Goal: Obtain resource: Download file/media

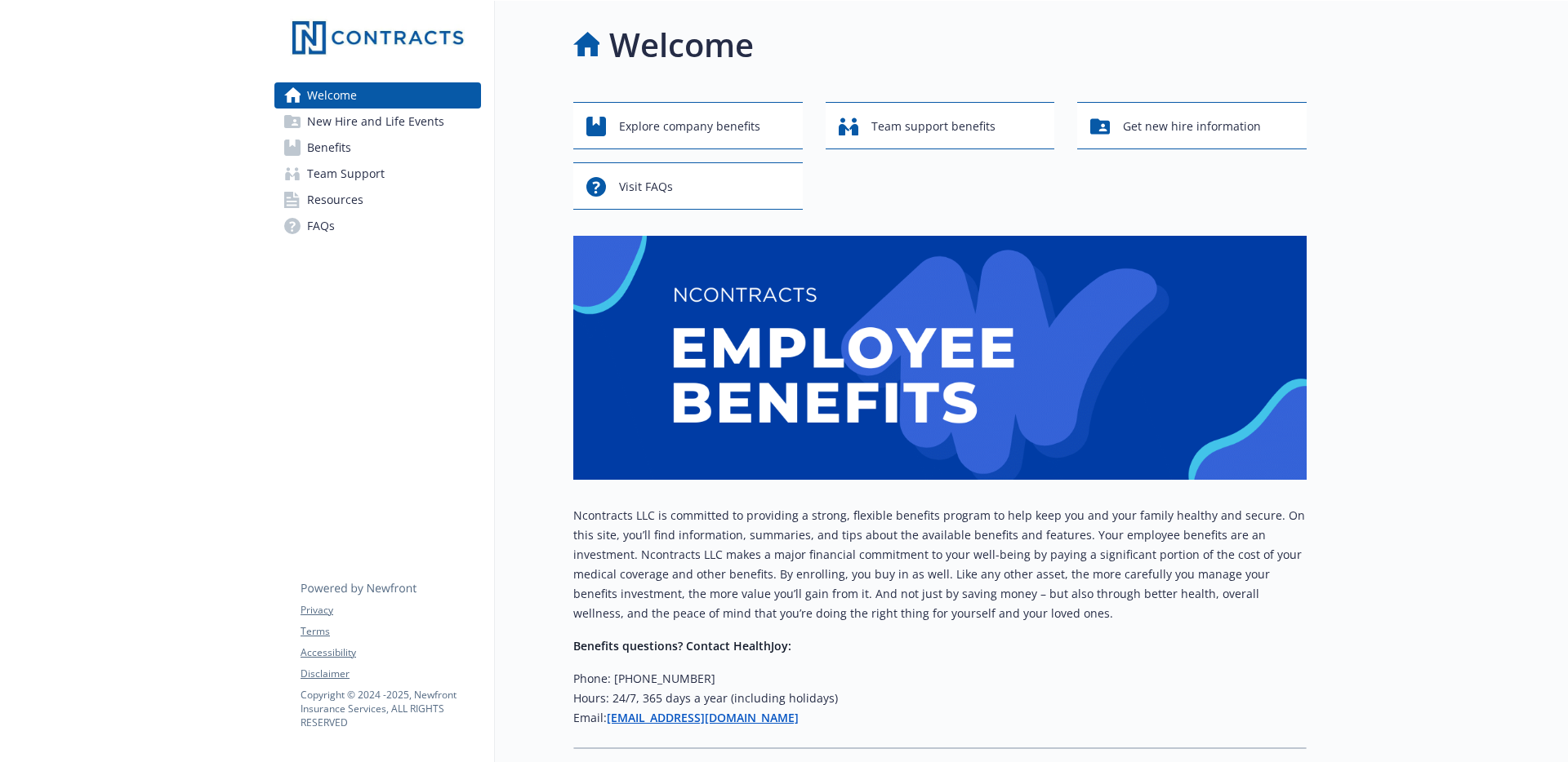
scroll to position [105, 0]
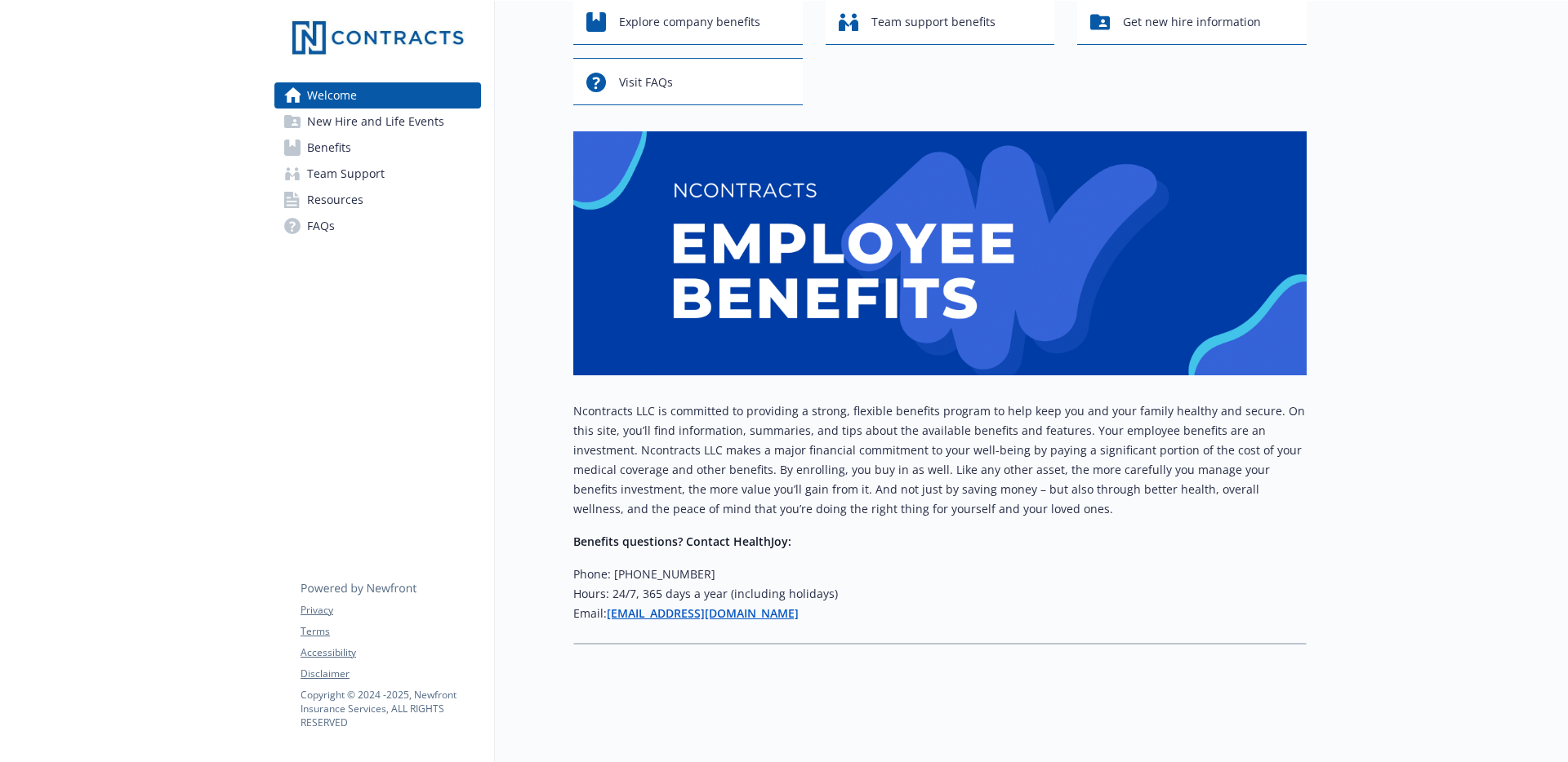
click at [341, 152] on span "Benefits" at bounding box center [328, 148] width 44 height 26
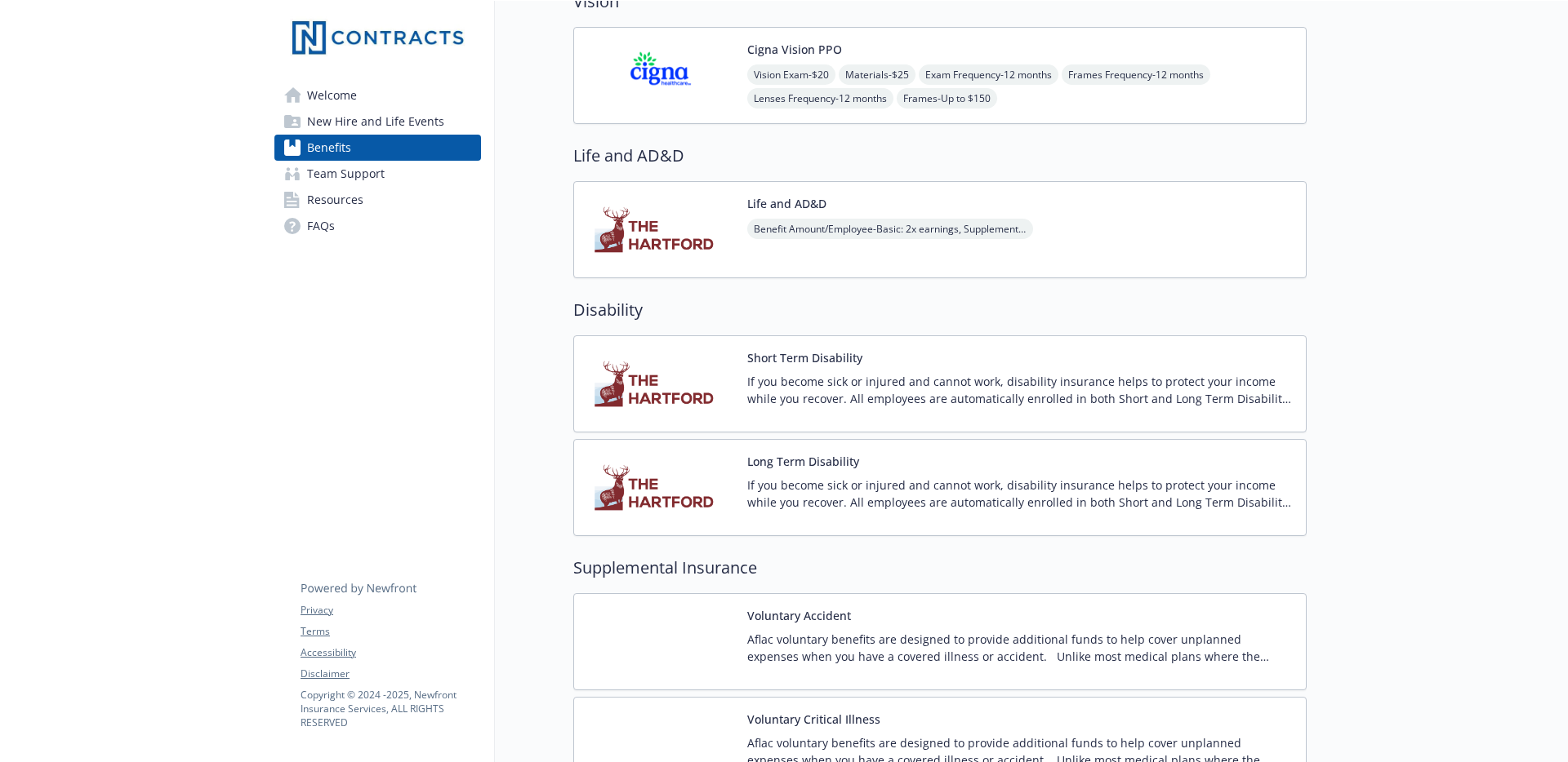
scroll to position [947, 0]
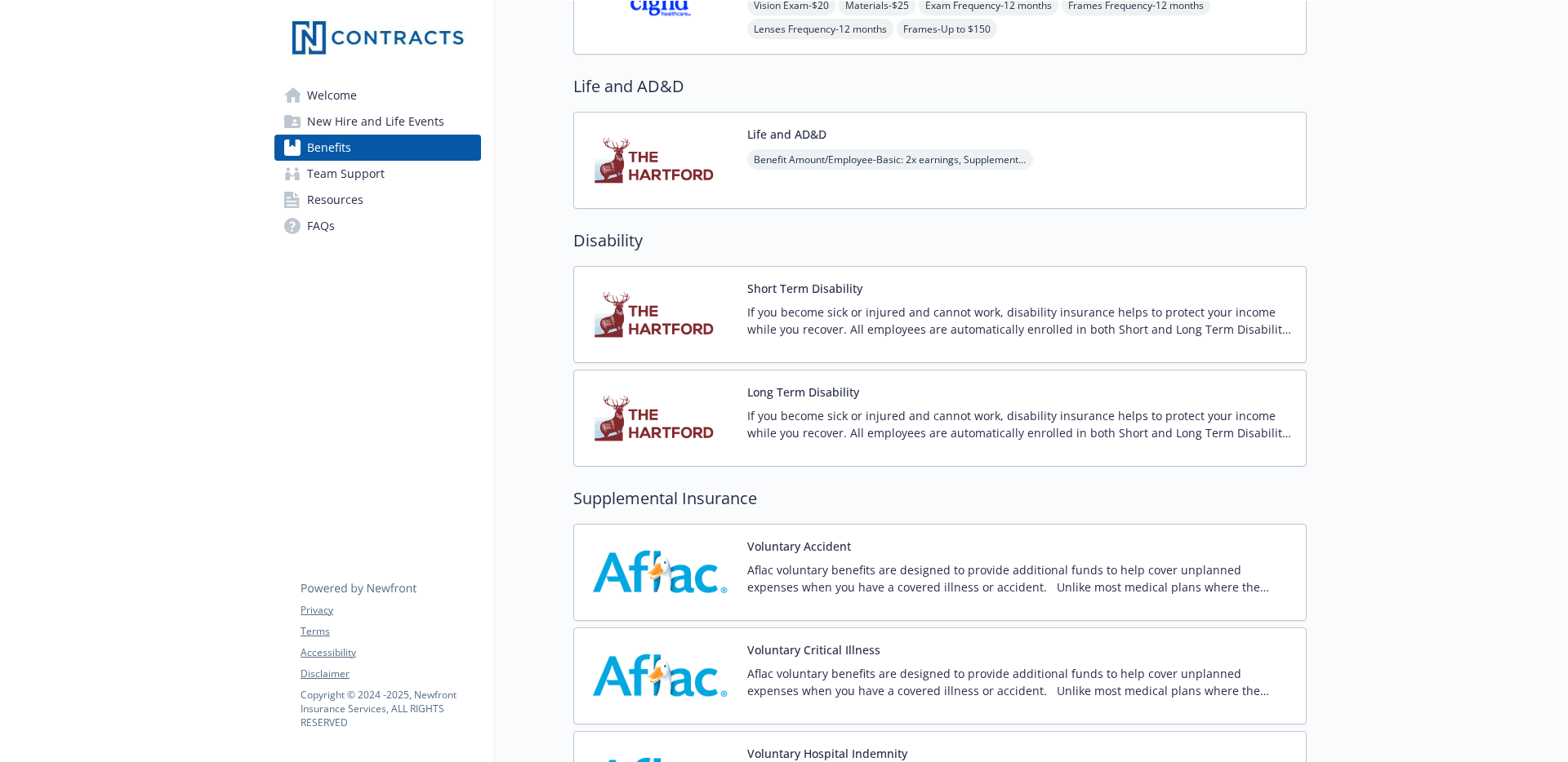
click at [706, 144] on img at bounding box center [660, 160] width 147 height 70
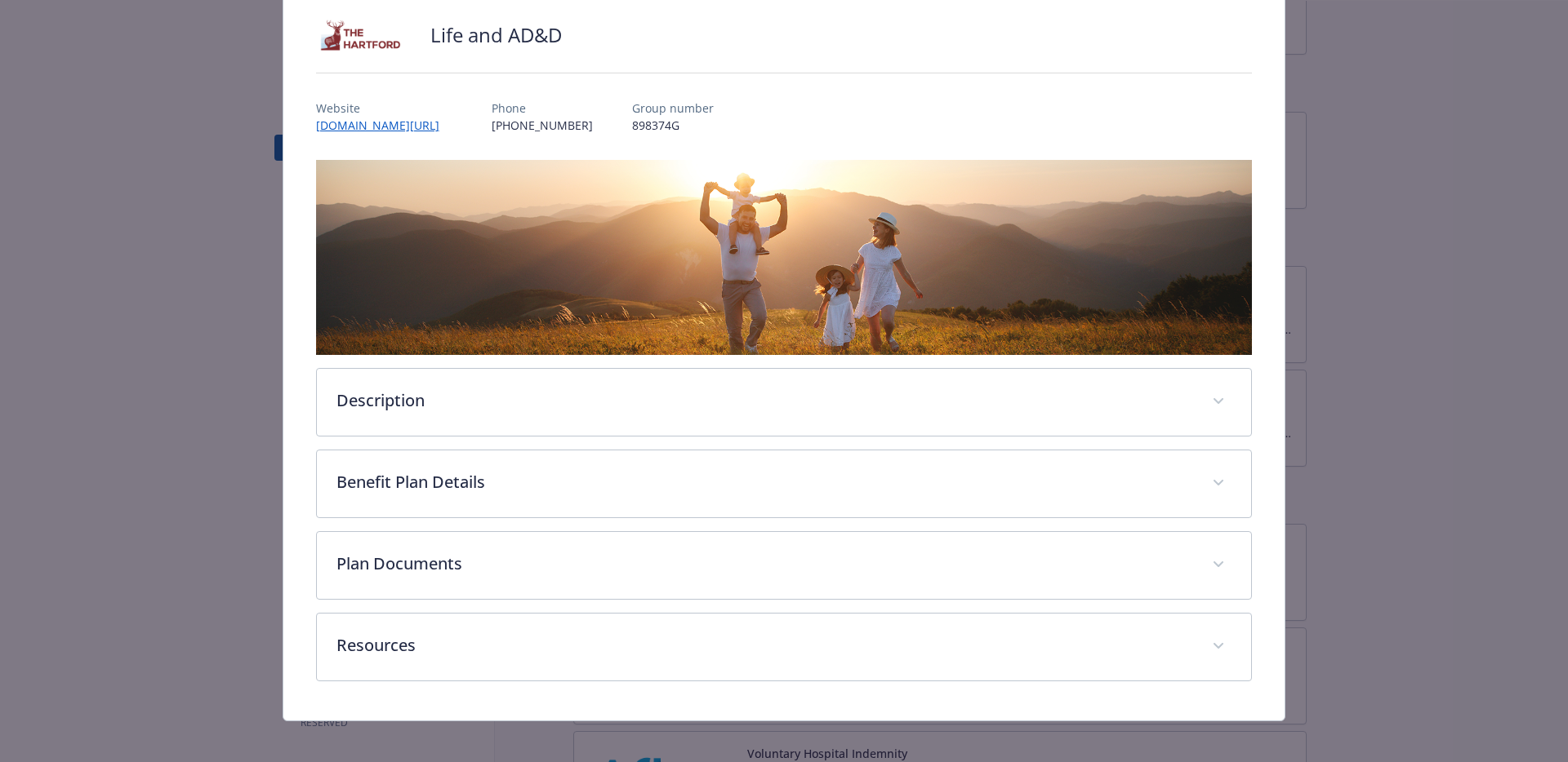
scroll to position [126, 0]
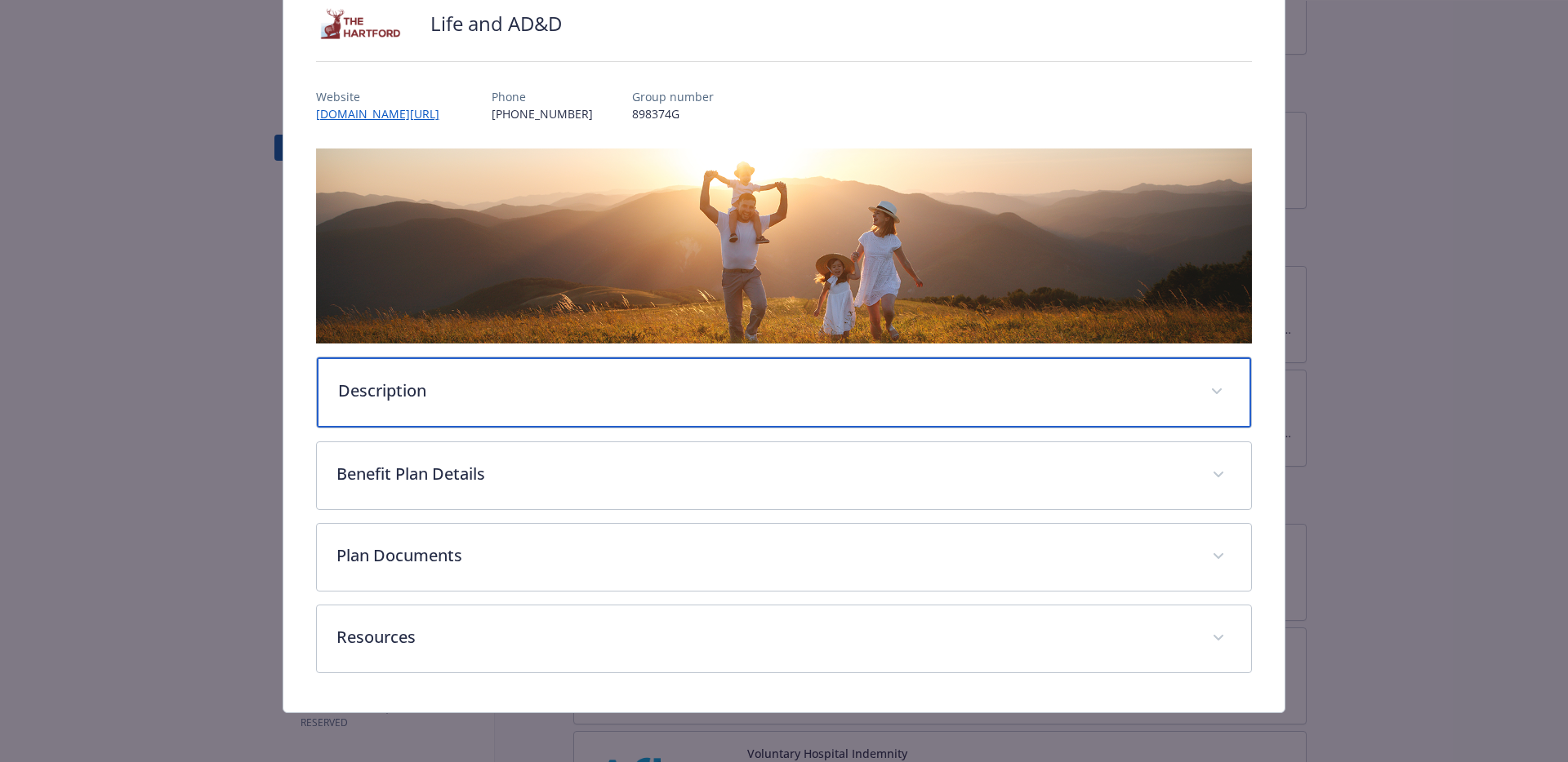
click at [633, 371] on div "Description" at bounding box center [784, 393] width 935 height 71
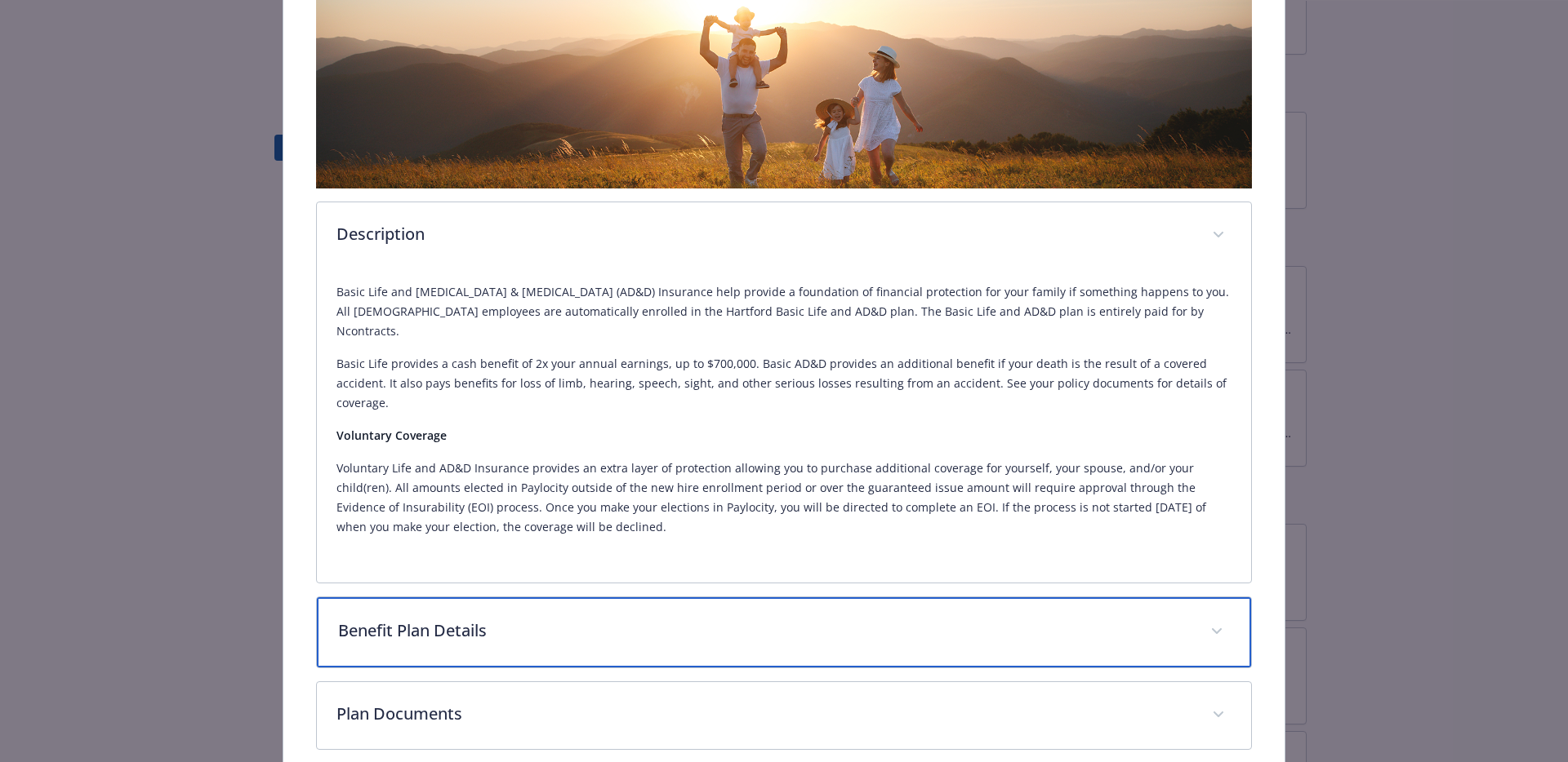
click at [637, 618] on p "Benefit Plan Details" at bounding box center [764, 631] width 853 height 24
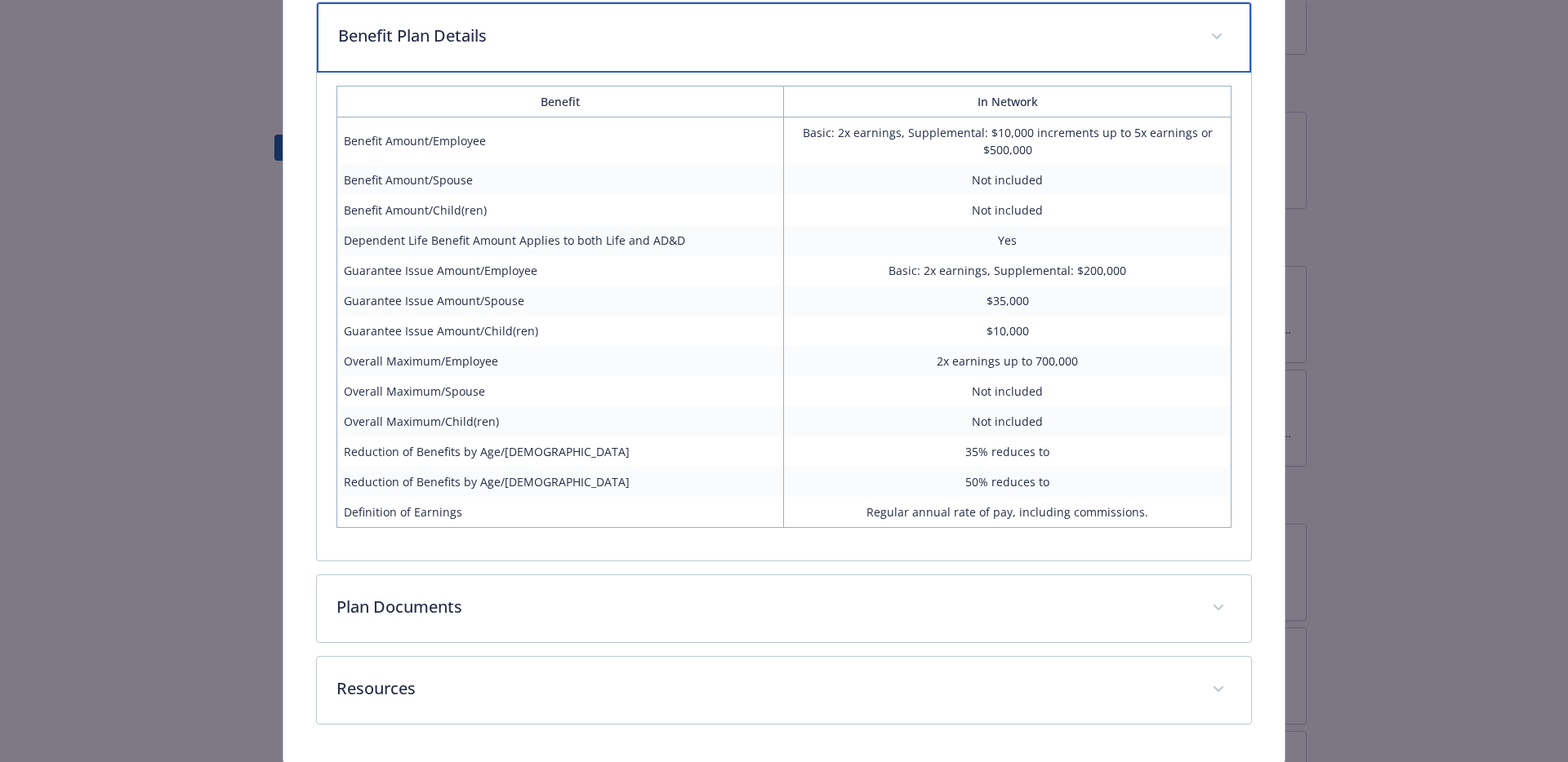
scroll to position [892, 0]
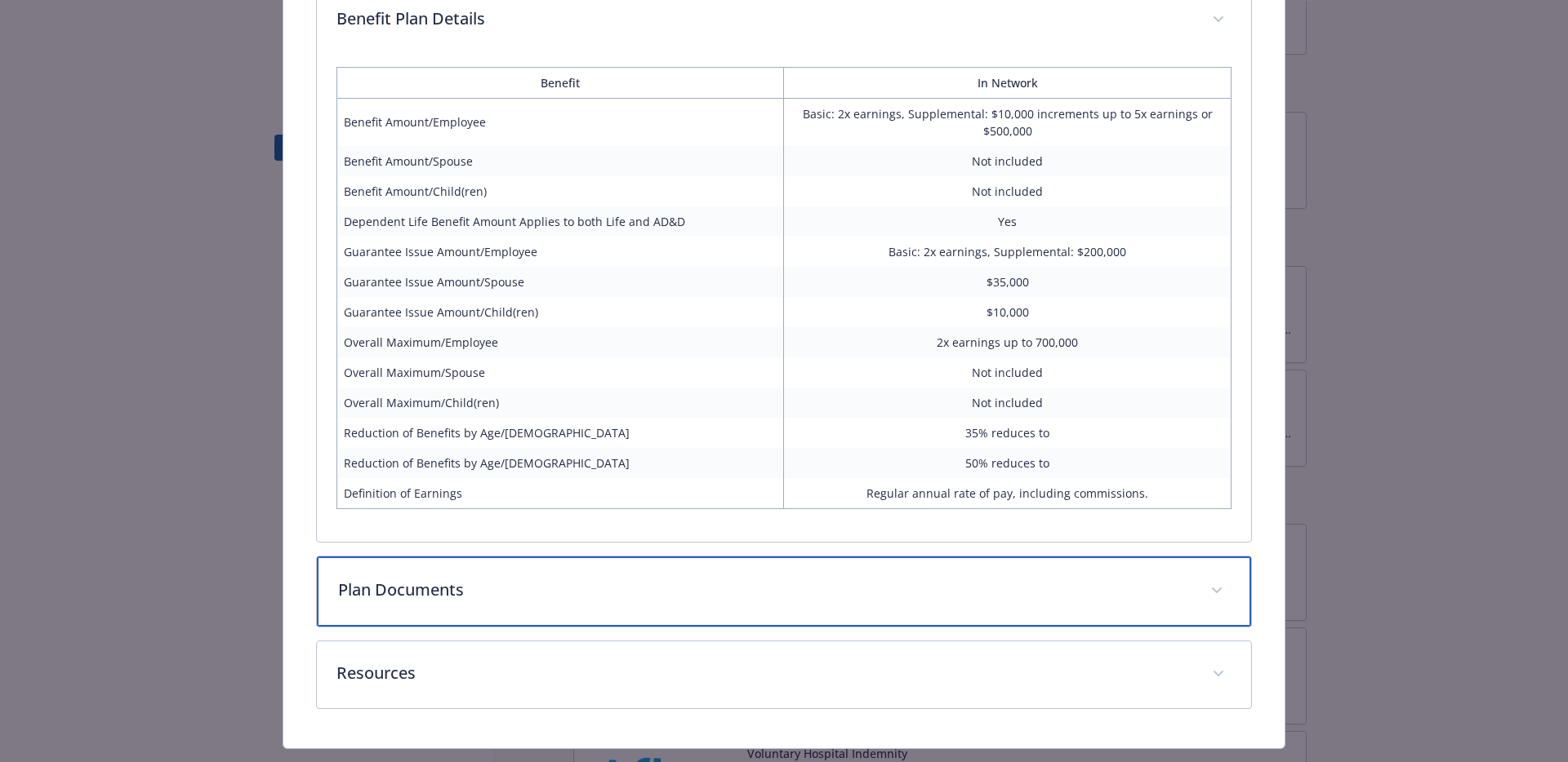
click at [660, 578] on p "Plan Documents" at bounding box center [764, 590] width 853 height 24
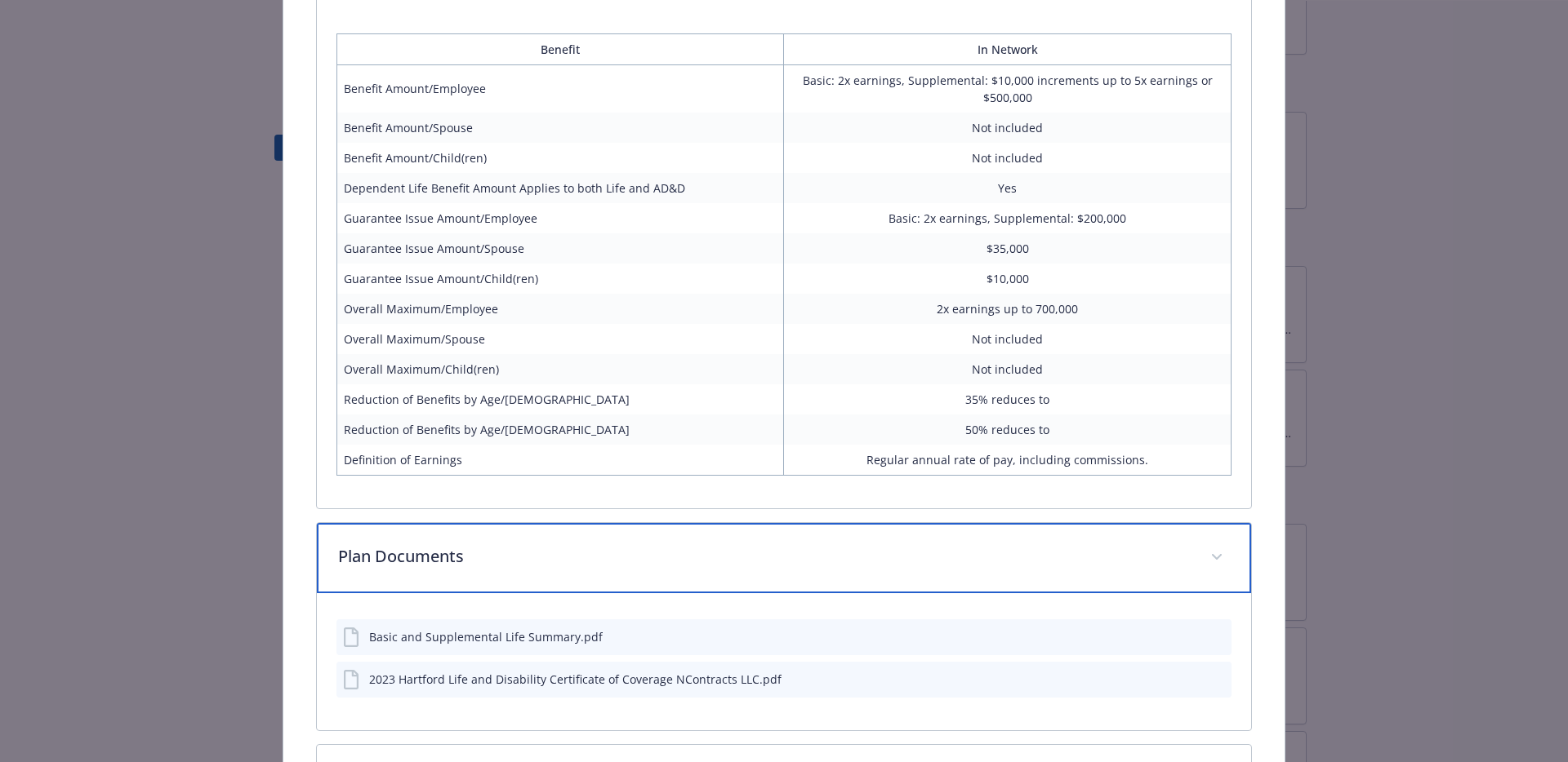
scroll to position [1029, 0]
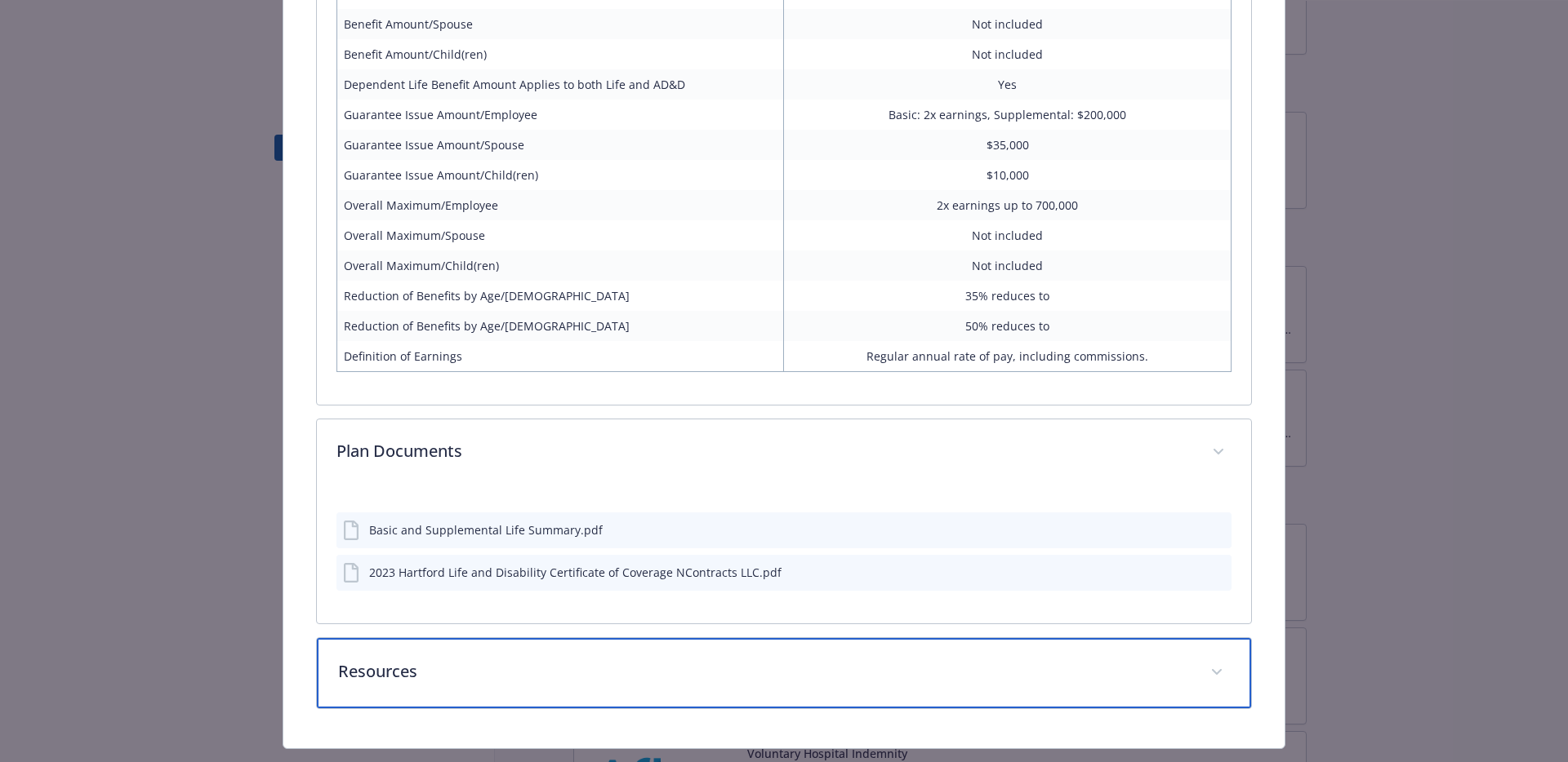
click at [670, 638] on div "Resources" at bounding box center [784, 673] width 935 height 71
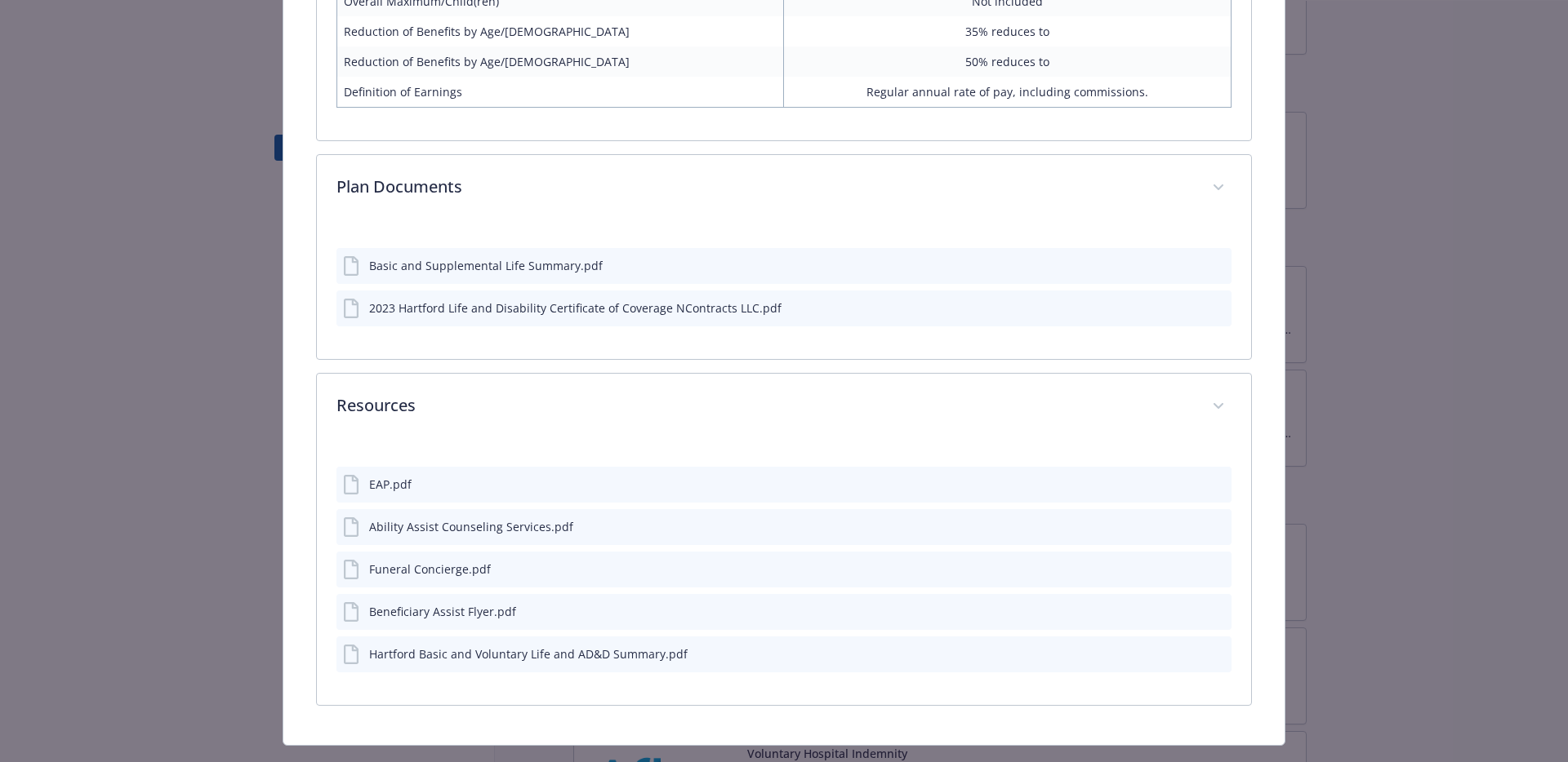
scroll to position [1291, 0]
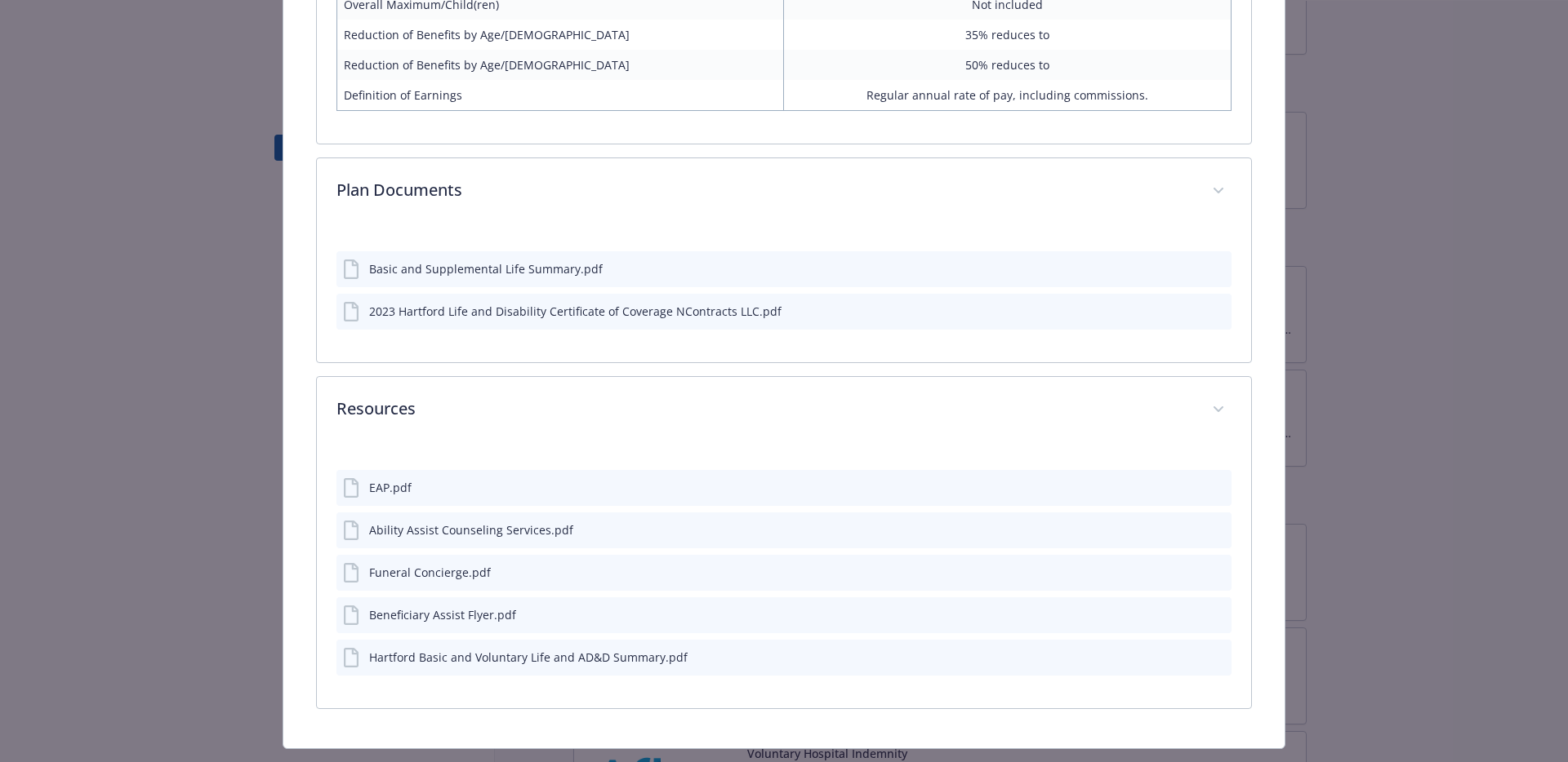
click at [1193, 650] on icon "download file" at bounding box center [1188, 656] width 13 height 13
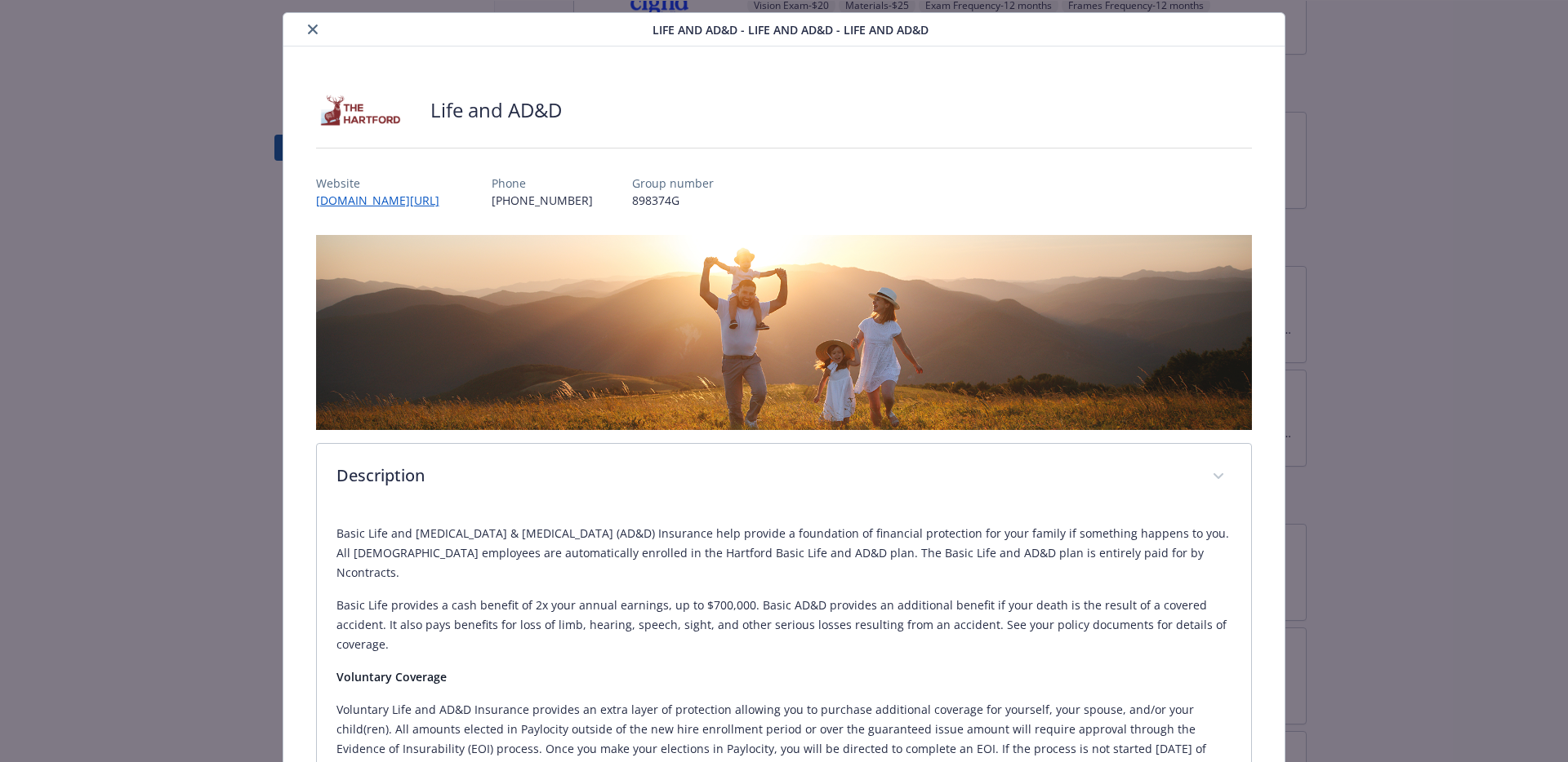
scroll to position [0, 0]
